Goal: Find contact information: Obtain details needed to contact an individual or organization

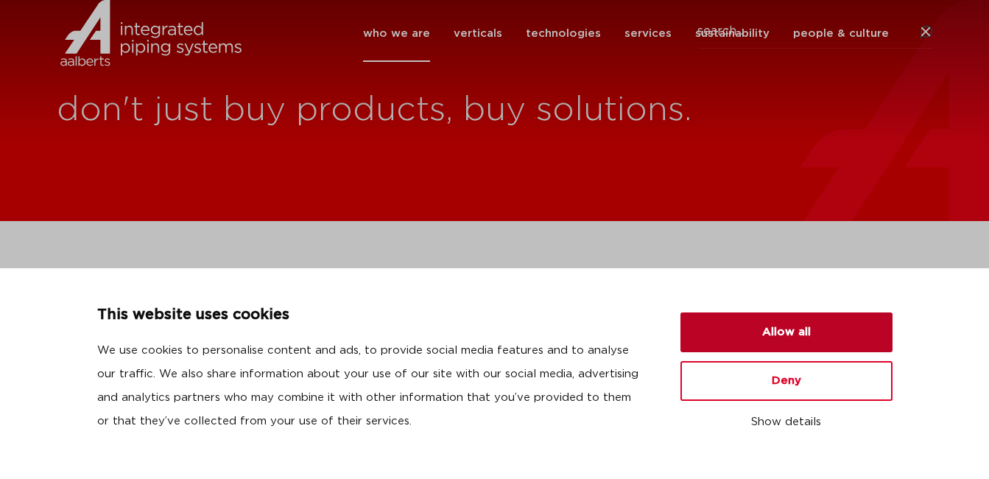
click at [706, 340] on button "Allow all" at bounding box center [787, 332] width 212 height 40
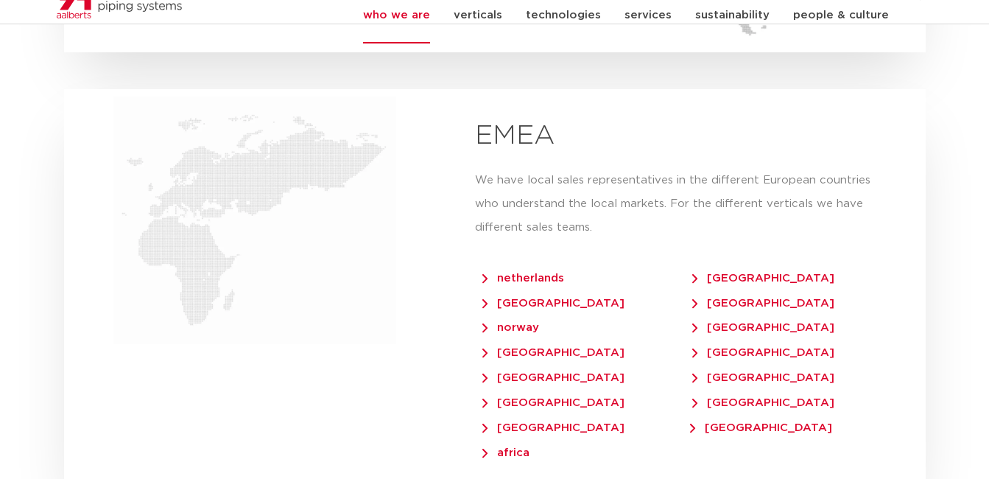
scroll to position [3093, 0]
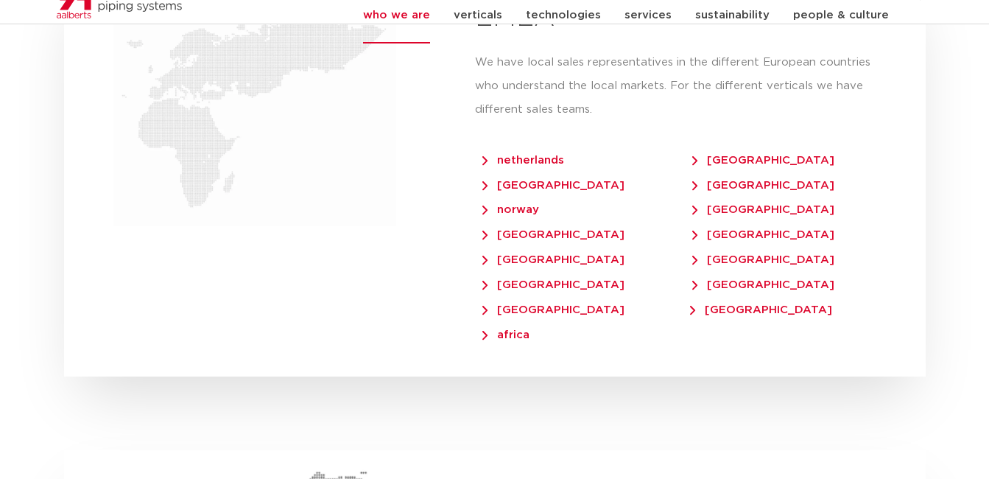
click at [514, 155] on span "netherlands" at bounding box center [523, 160] width 82 height 11
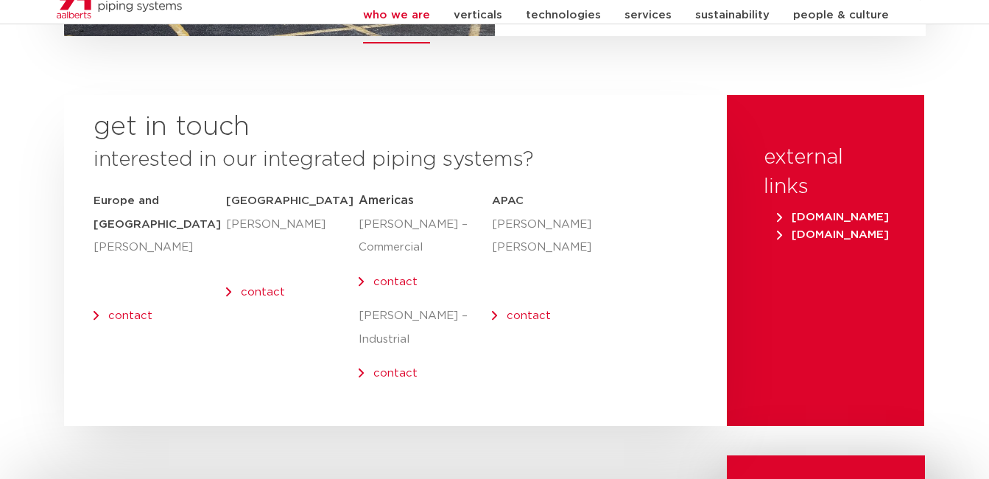
scroll to position [5892, 0]
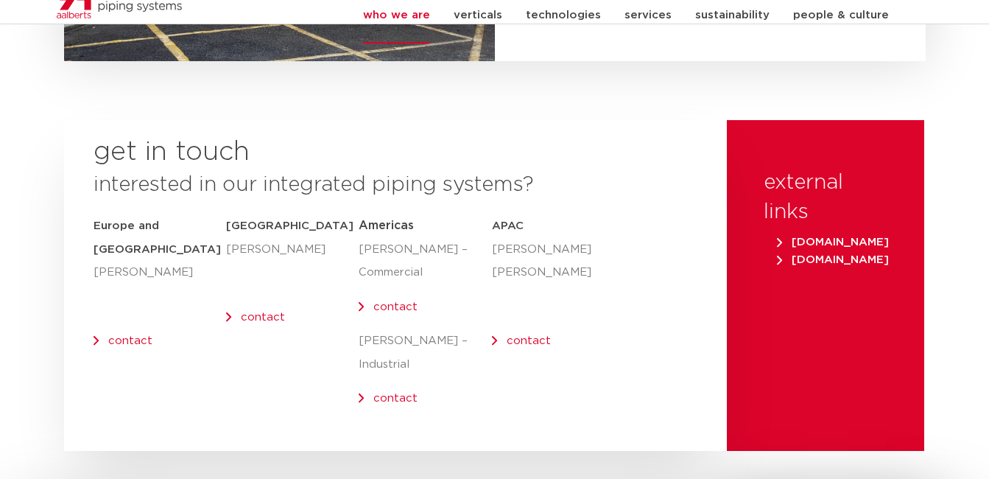
click at [502, 329] on p "contact" at bounding box center [532, 341] width 80 height 24
click at [103, 329] on p "contact" at bounding box center [160, 341] width 133 height 24
click at [108, 335] on link "contact" at bounding box center [130, 340] width 44 height 11
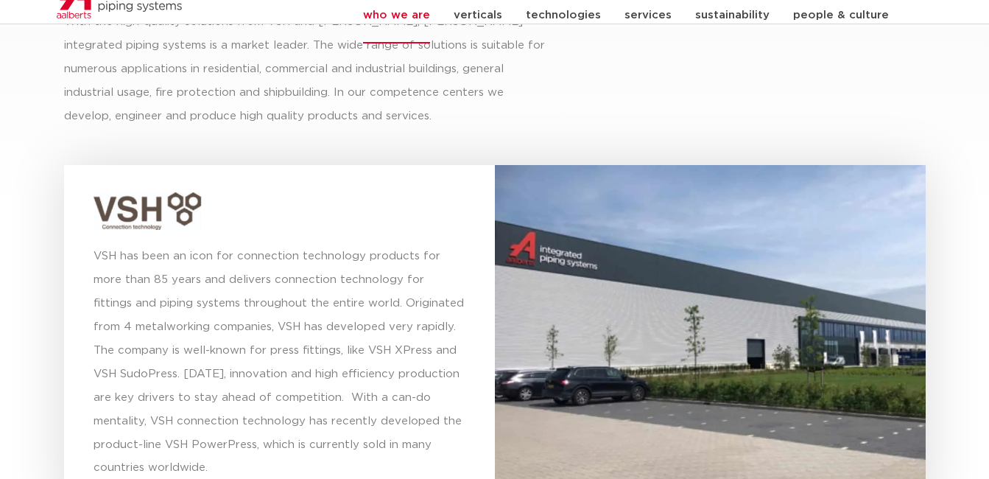
scroll to position [3975, 0]
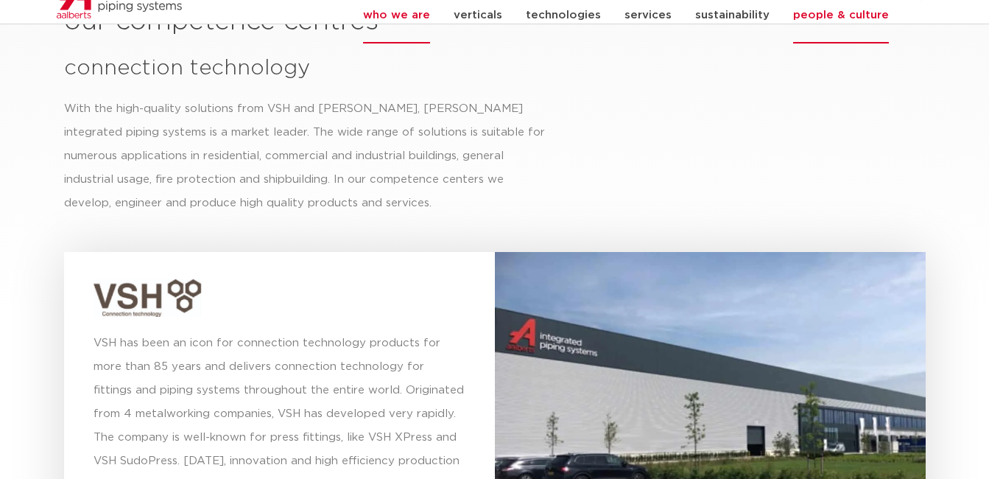
click at [811, 34] on link "people & culture" at bounding box center [841, 15] width 96 height 57
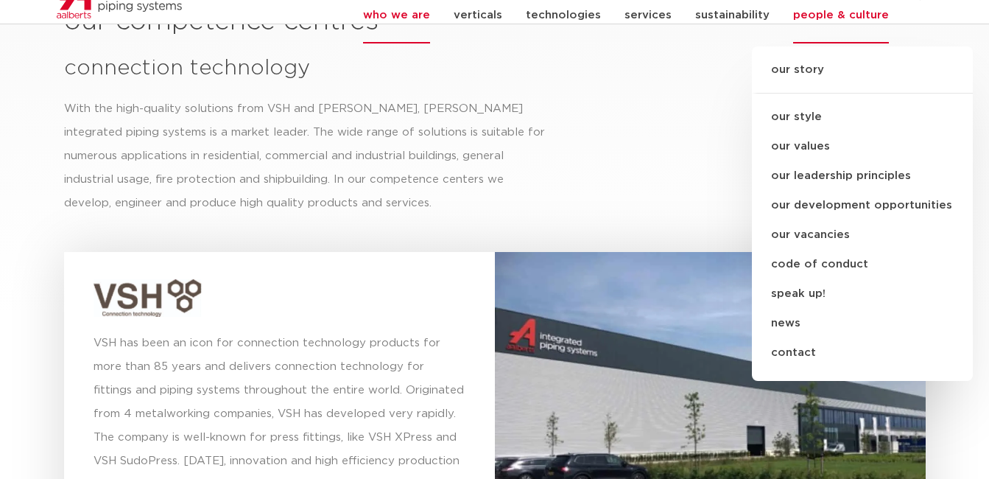
click at [805, 368] on link "contact" at bounding box center [862, 352] width 221 height 29
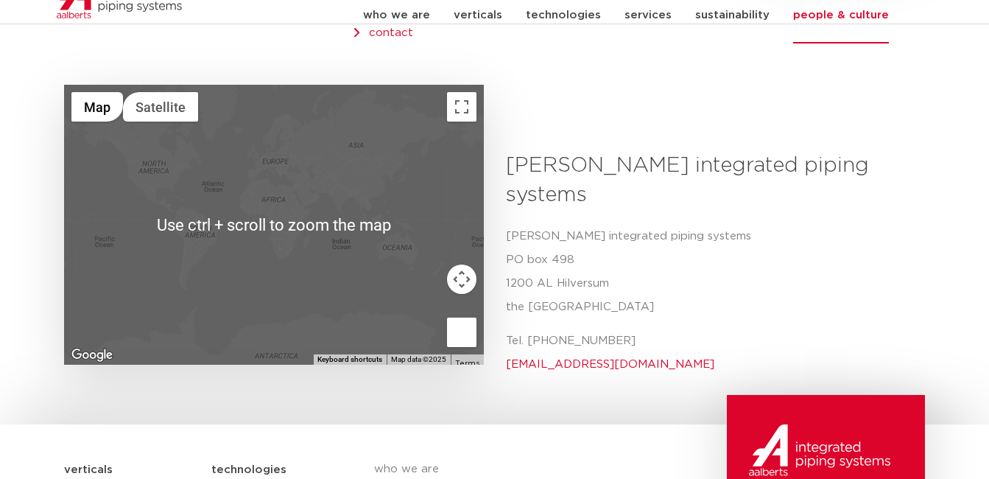
scroll to position [663, 0]
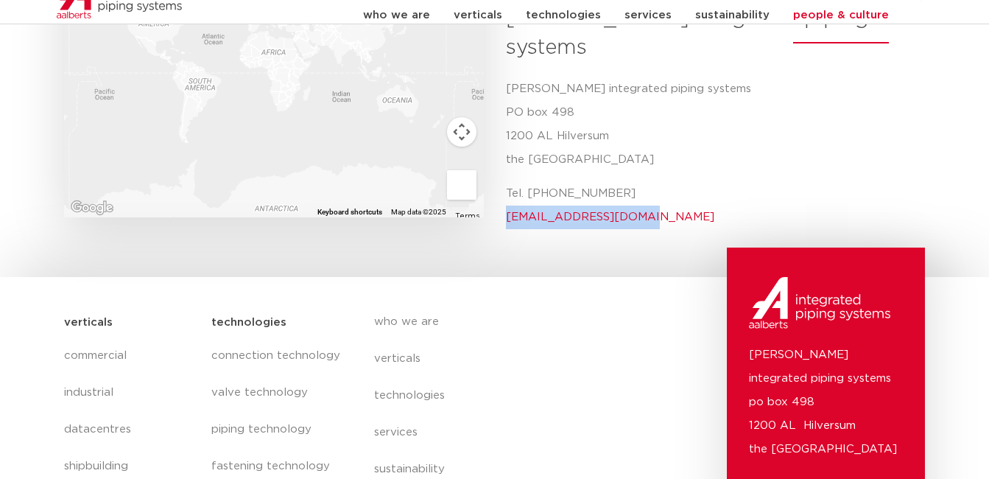
drag, startPoint x: 647, startPoint y: 164, endPoint x: 500, endPoint y: 164, distance: 146.6
click at [500, 164] on div "Aalberts integrated piping systems Aalberts integrated piping systems PO box 49…" at bounding box center [710, 122] width 431 height 236
copy link "info@aalberts-ips.com"
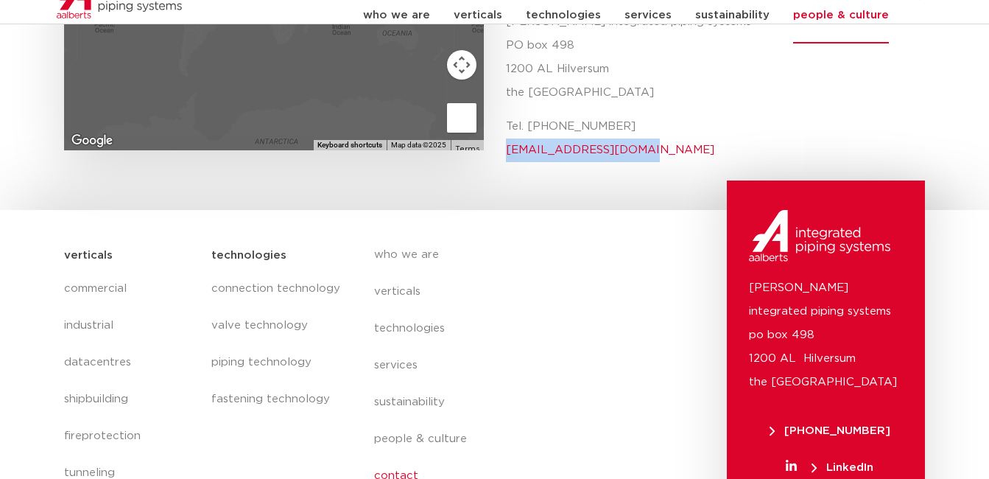
scroll to position [797, 0]
